Goal: Find specific page/section: Find specific page/section

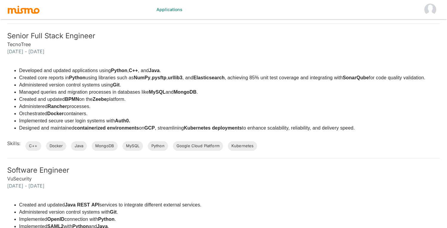
scroll to position [285, 0]
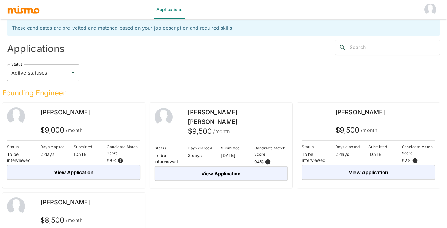
scroll to position [54, 0]
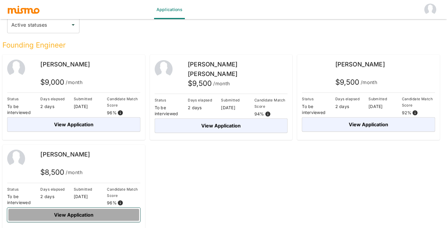
click at [81, 213] on button "View Application" at bounding box center [73, 214] width 133 height 14
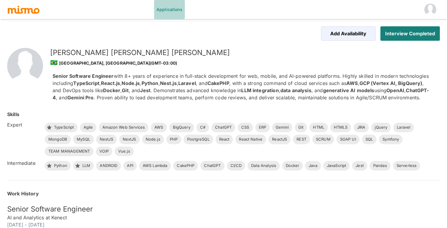
click at [173, 11] on link "Applications" at bounding box center [169, 9] width 31 height 19
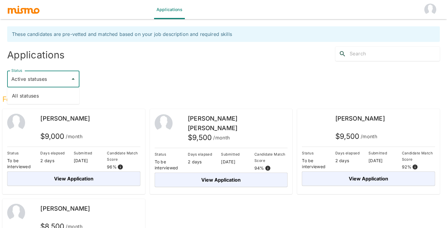
click at [51, 79] on input "Active statuses" at bounding box center [39, 78] width 58 height 11
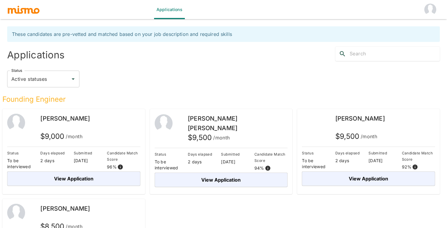
click at [183, 79] on div "Status Active statuses Status" at bounding box center [223, 79] width 433 height 17
